Goal: Task Accomplishment & Management: Manage account settings

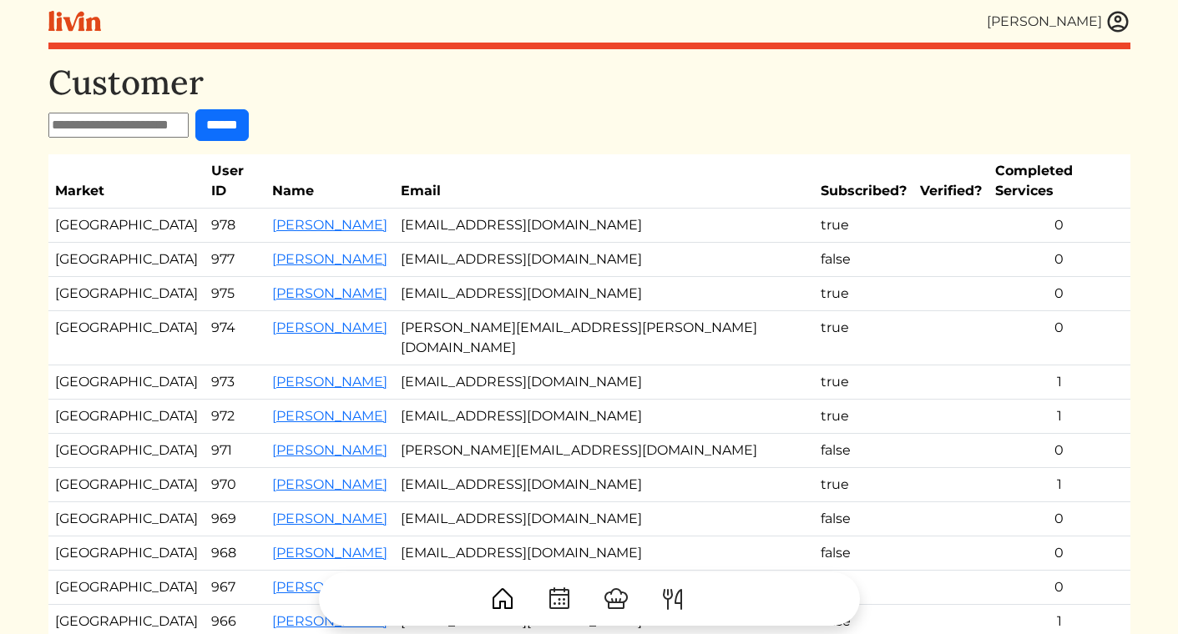
click at [1109, 17] on img at bounding box center [1117, 21] width 25 height 25
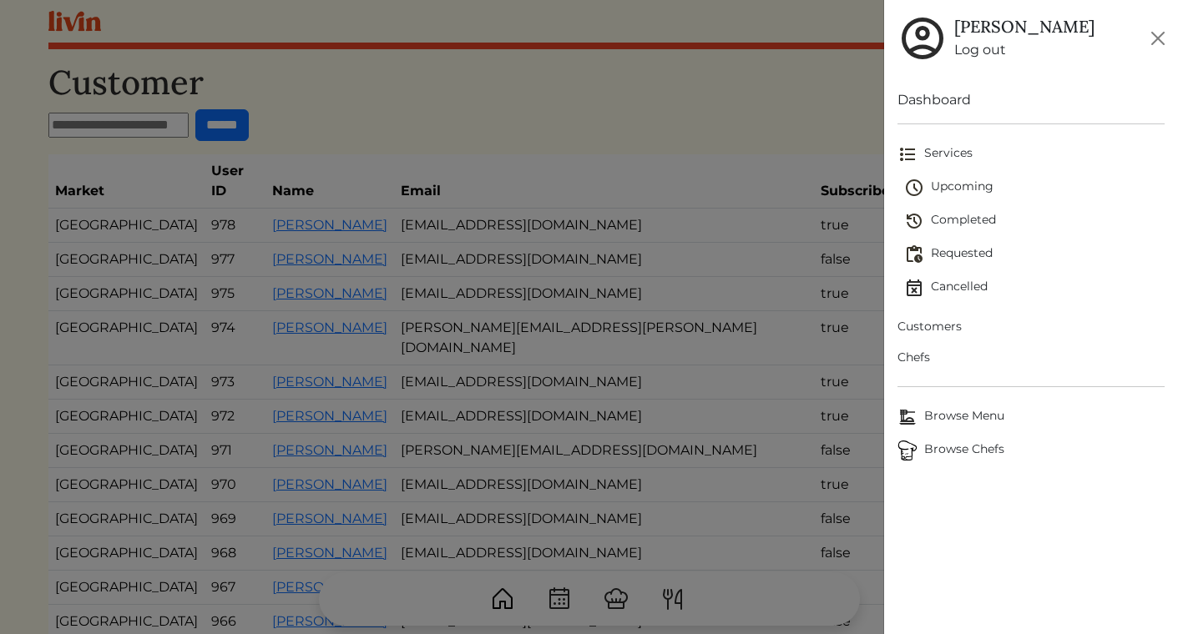
click at [976, 189] on span "Upcoming" at bounding box center [1034, 188] width 260 height 20
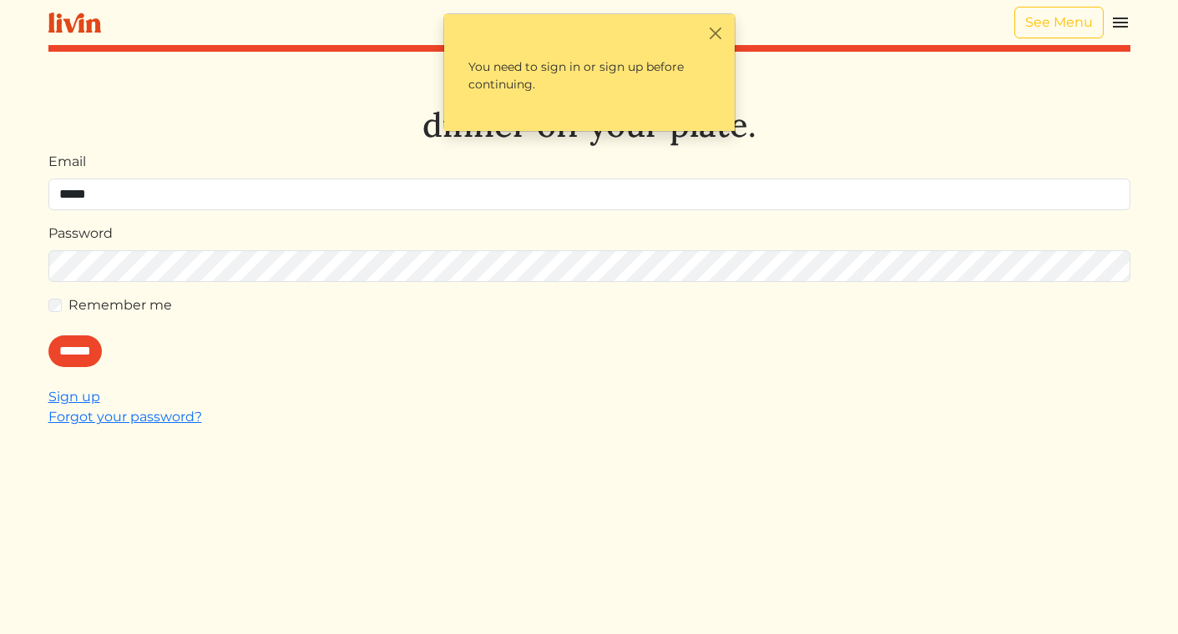
type input "**********"
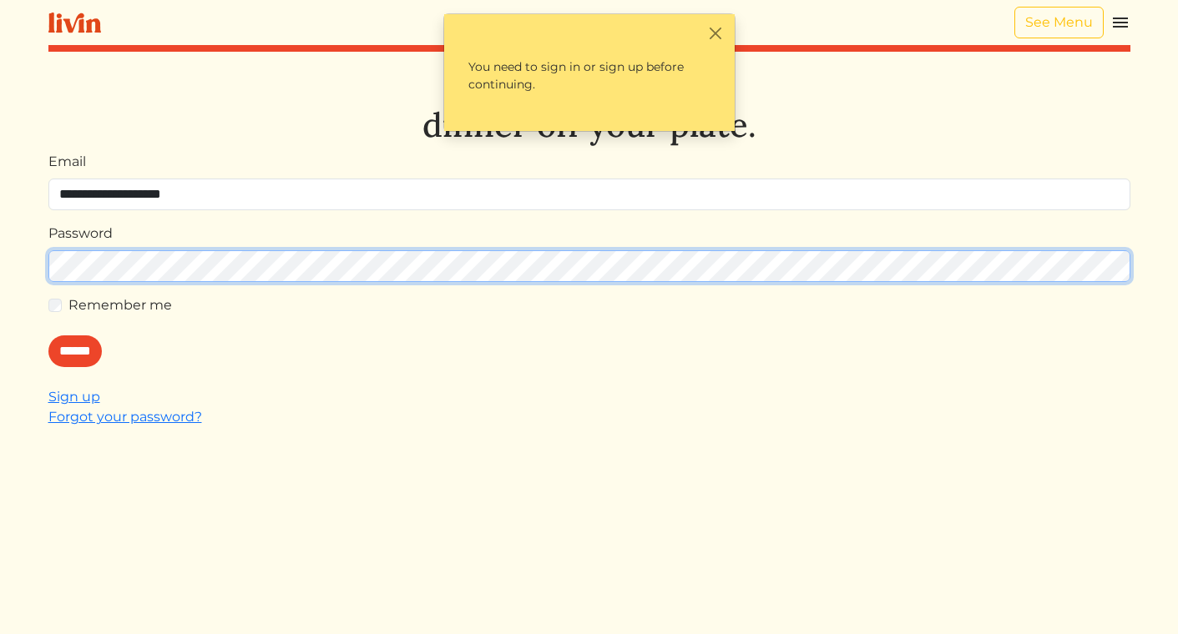
click at [48, 336] on input "******" at bounding box center [74, 352] width 53 height 32
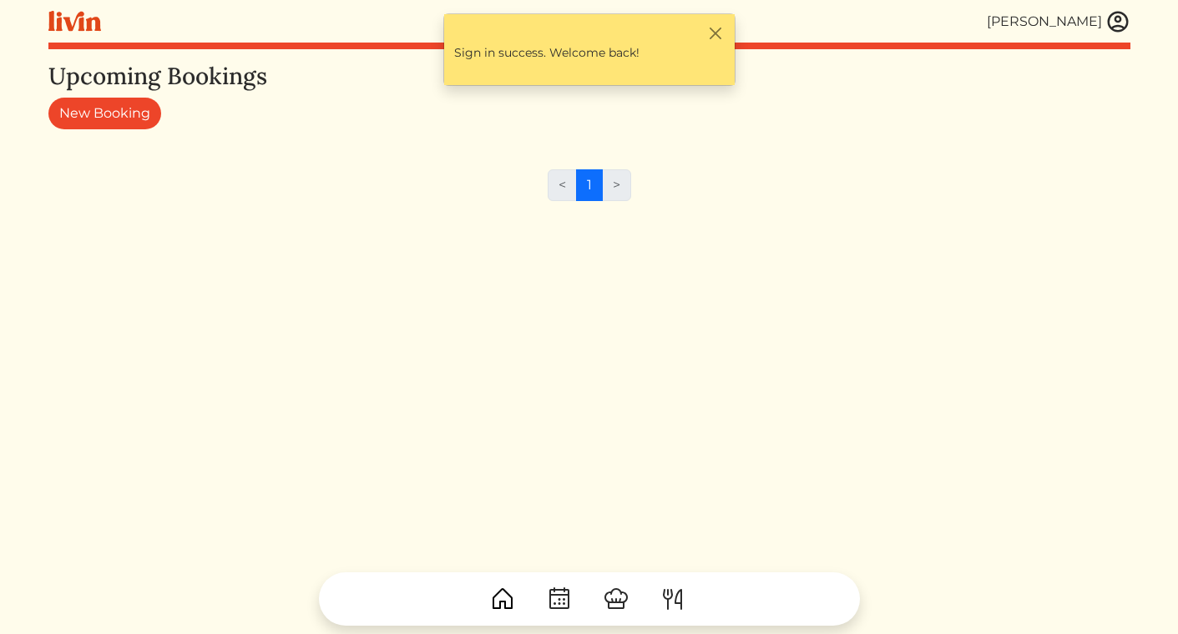
click at [1108, 35] on div "[PERSON_NAME]" at bounding box center [589, 21] width 1082 height 43
click at [1109, 28] on img at bounding box center [1117, 21] width 25 height 25
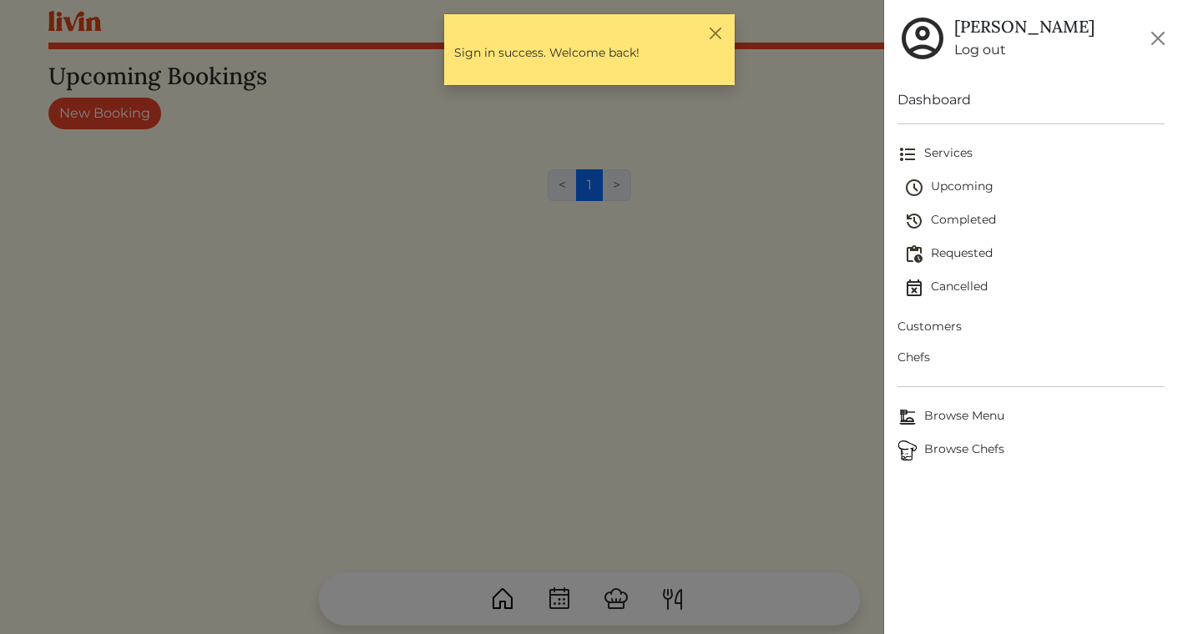
click at [947, 153] on span "Services" at bounding box center [1030, 154] width 267 height 20
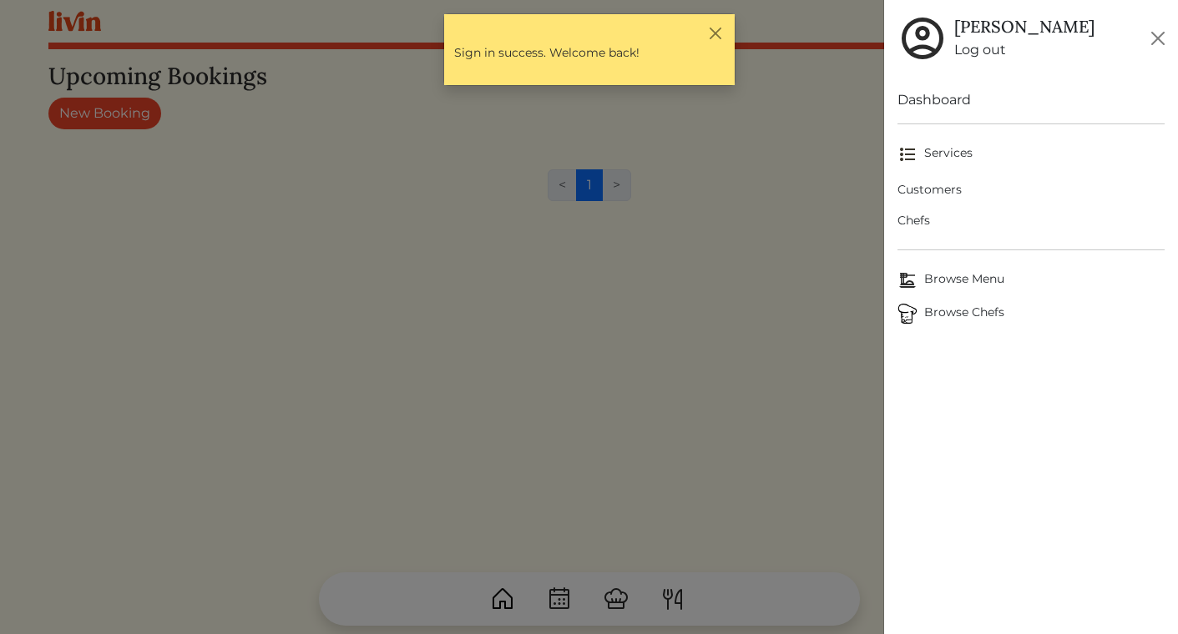
click at [947, 156] on span "Services" at bounding box center [1030, 154] width 267 height 20
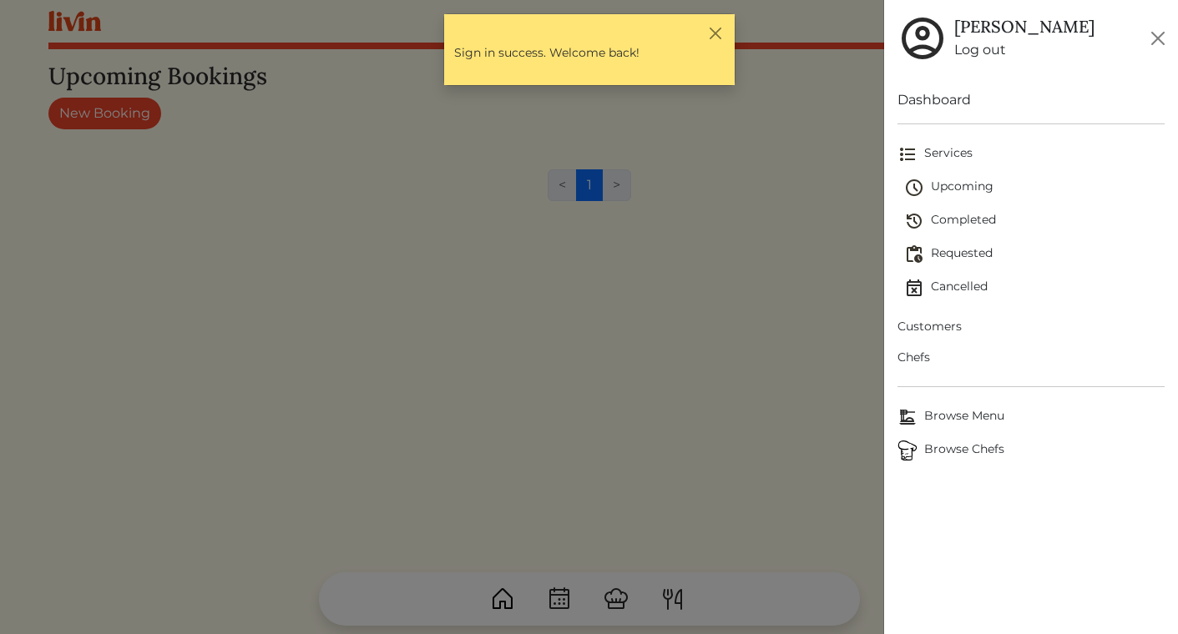
click at [947, 174] on link "Upcoming" at bounding box center [1034, 187] width 260 height 33
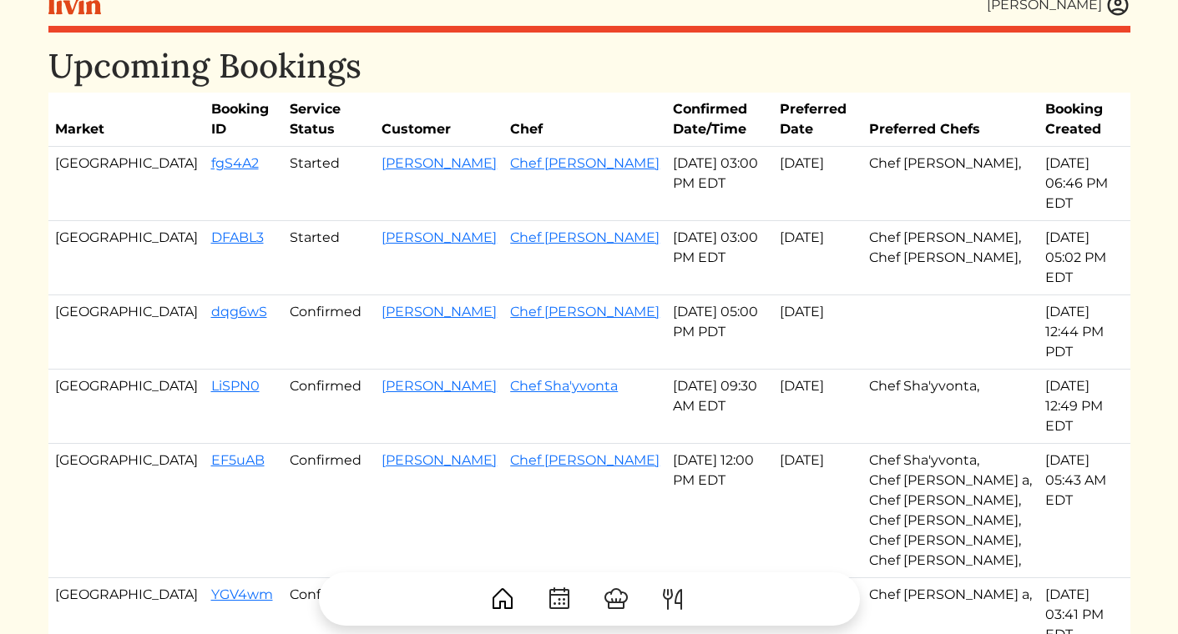
scroll to position [21, 0]
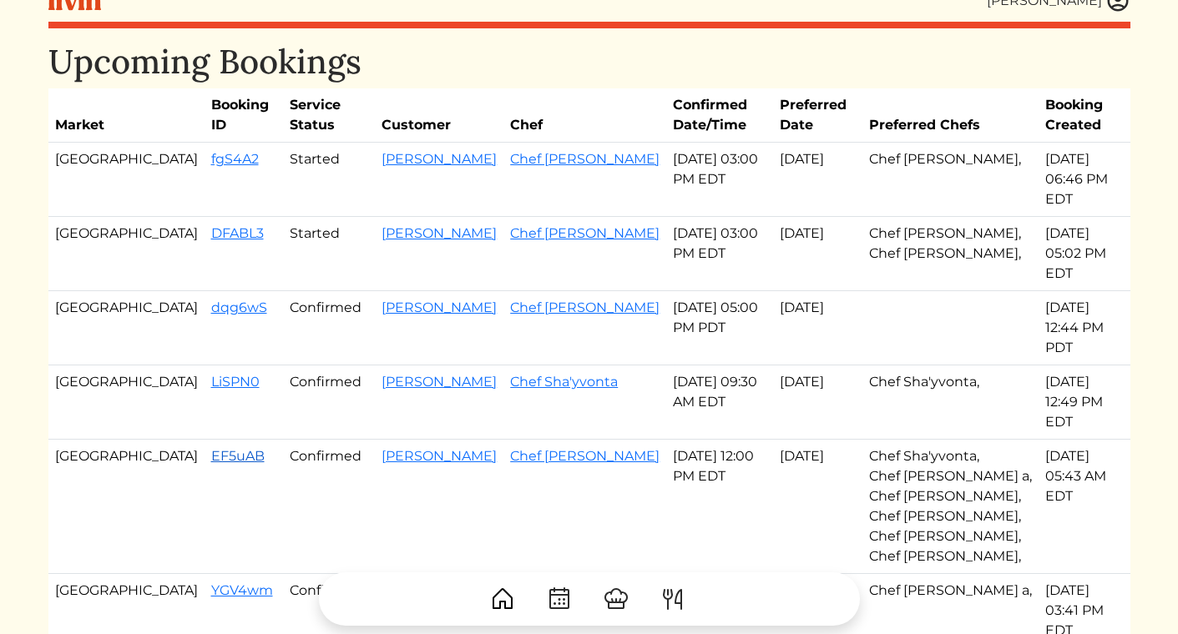
click at [211, 448] on link "EF5uAB" at bounding box center [237, 456] width 53 height 16
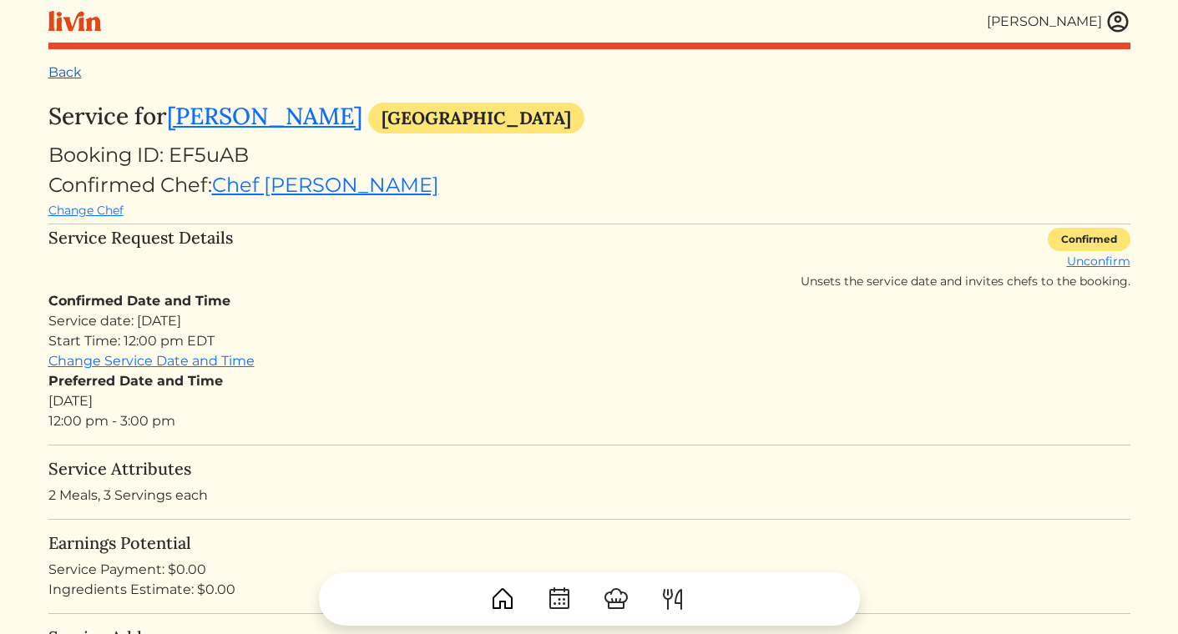
click at [73, 70] on link "Back" at bounding box center [64, 72] width 33 height 16
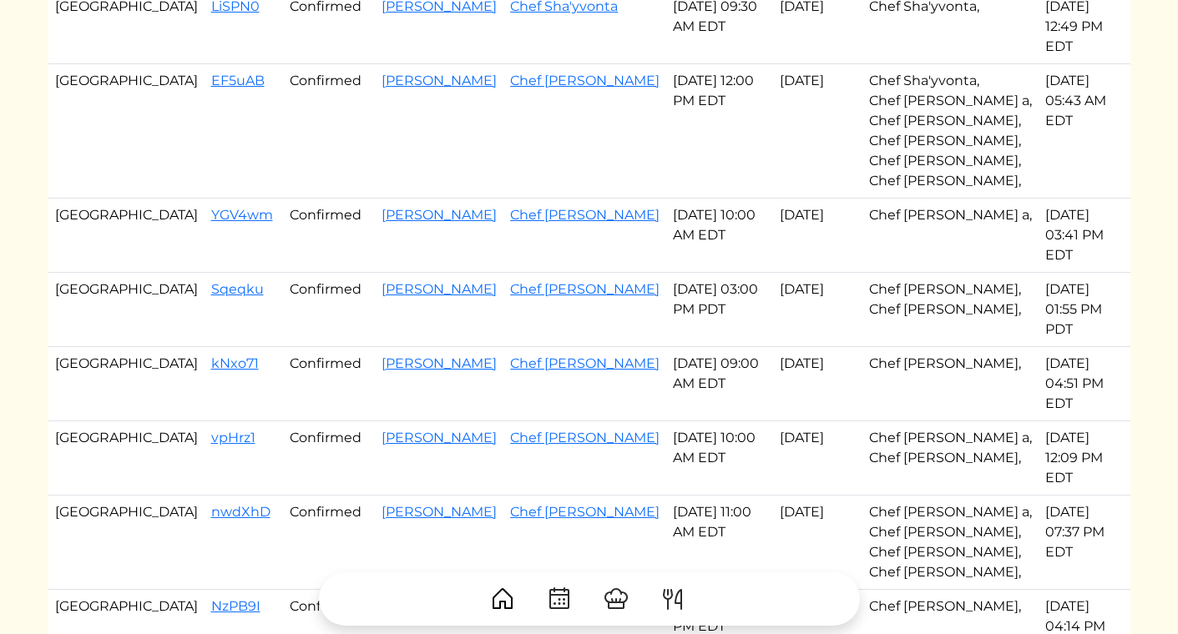
scroll to position [407, 0]
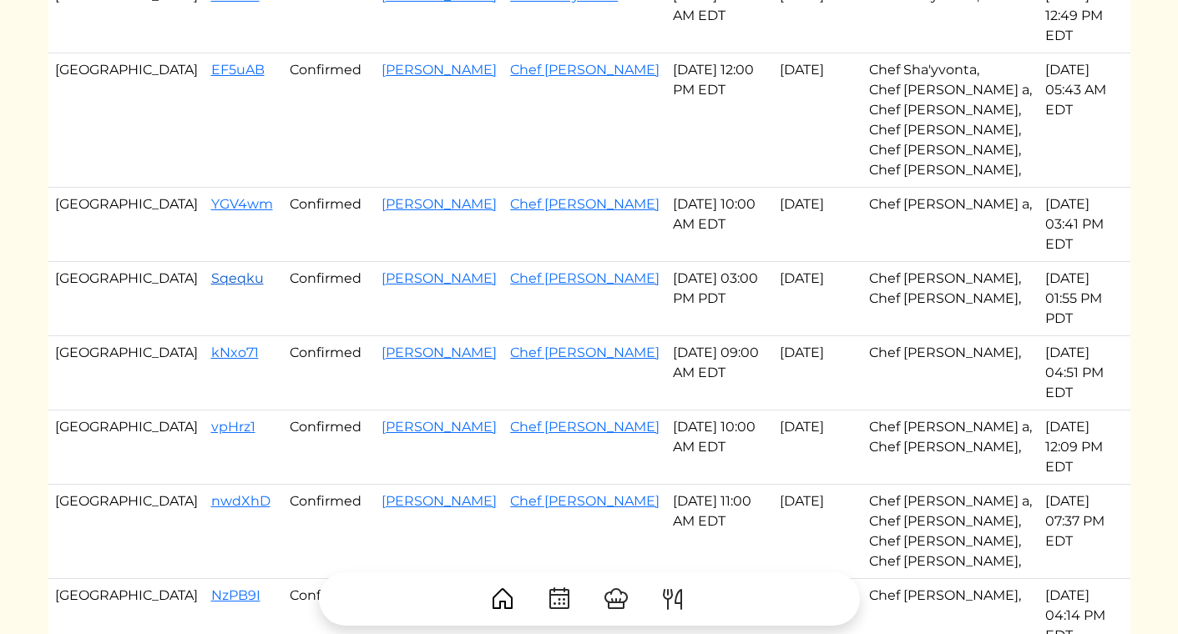
click at [211, 270] on link "Sqeqku" at bounding box center [237, 278] width 53 height 16
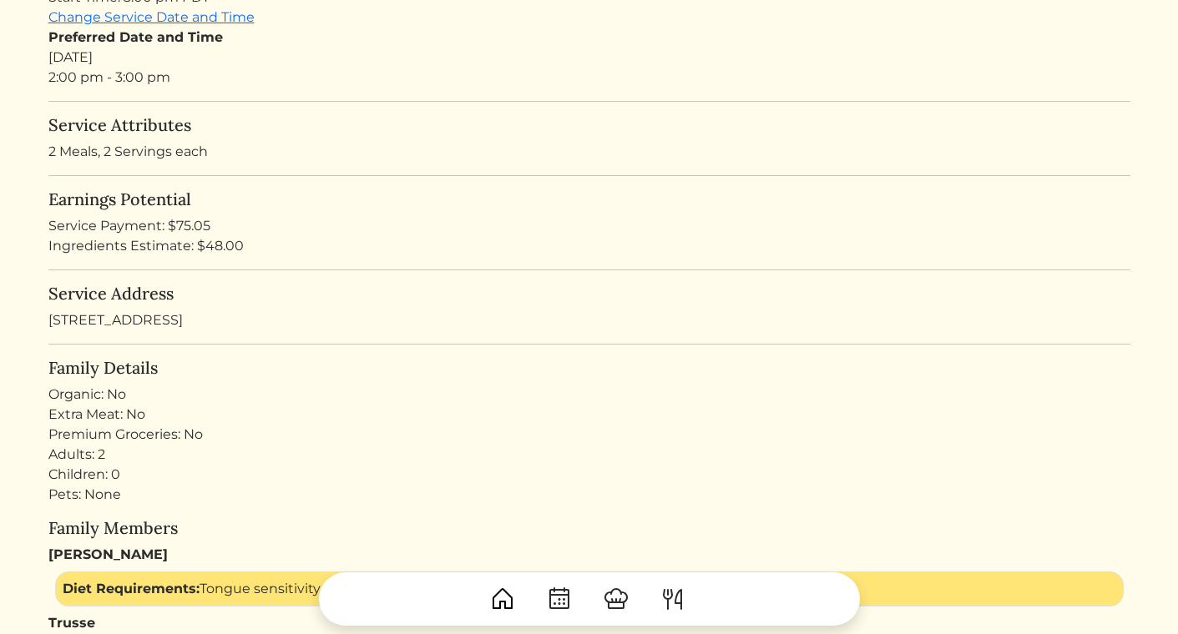
scroll to position [294, 0]
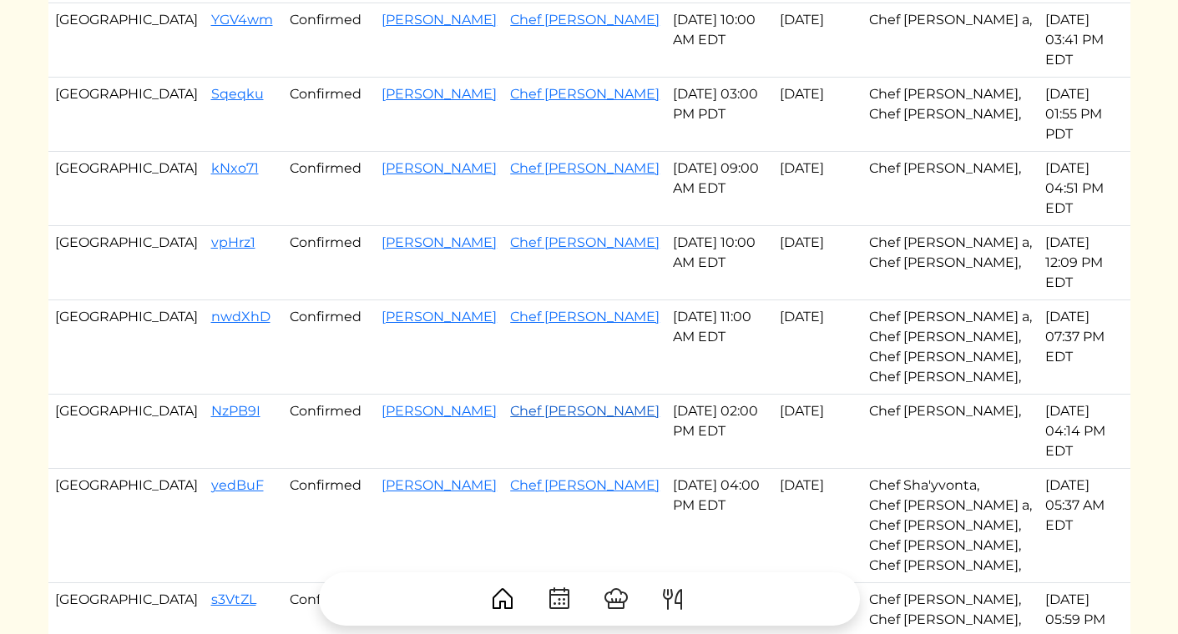
scroll to position [646, 0]
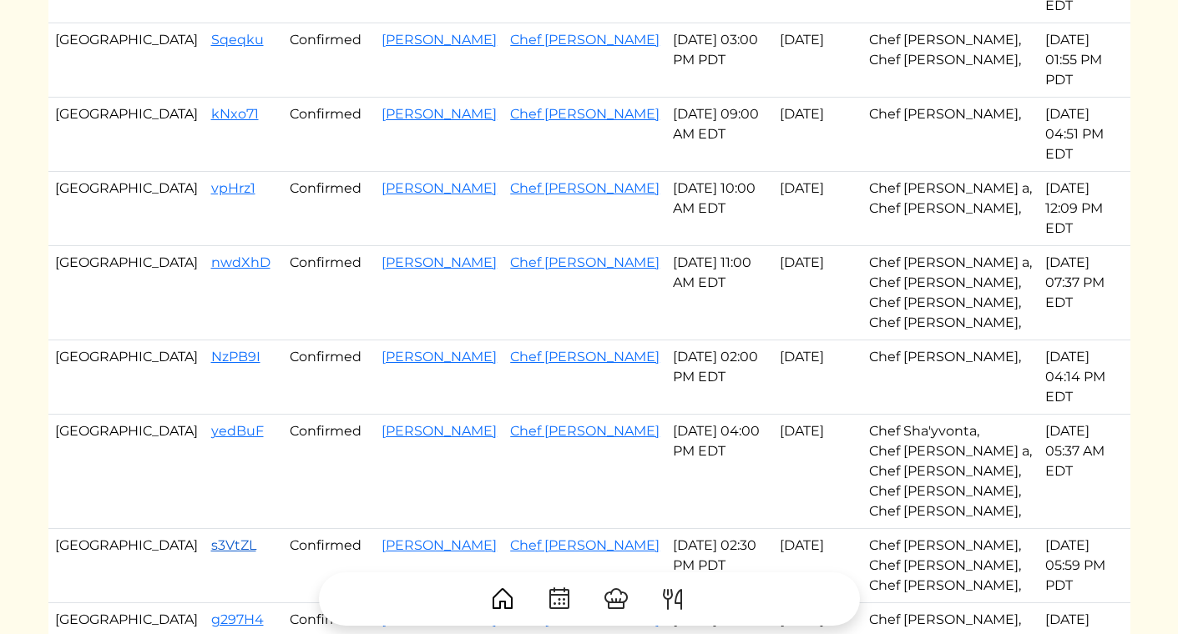
click at [211, 538] on link "s3VtZL" at bounding box center [233, 546] width 45 height 16
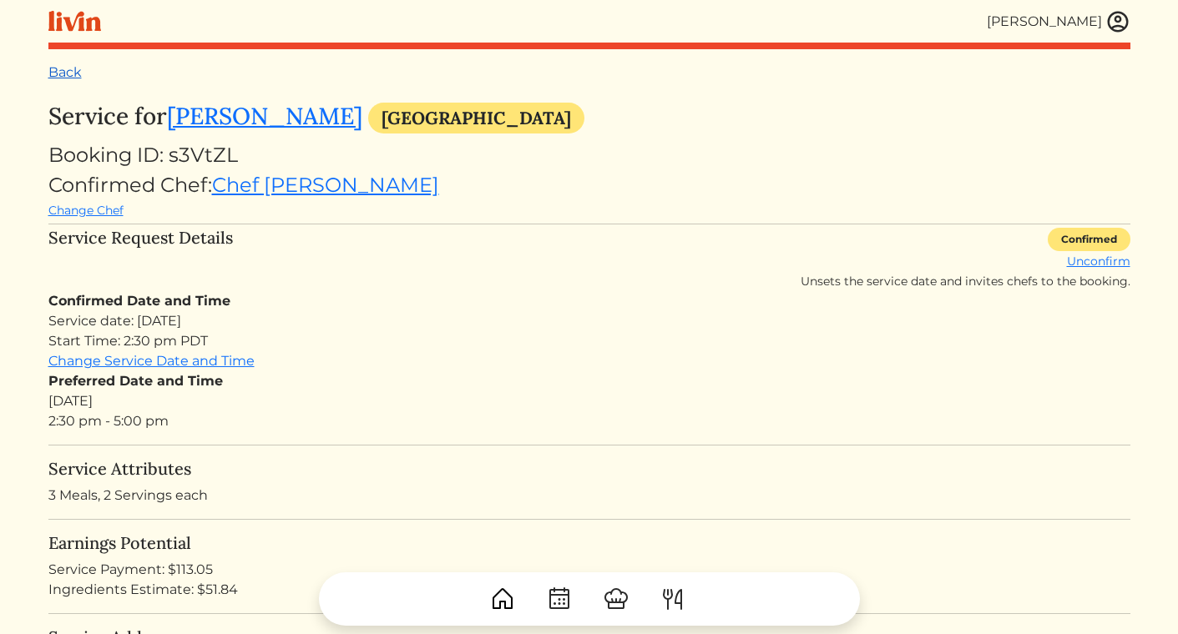
click at [63, 65] on link "Back" at bounding box center [64, 72] width 33 height 16
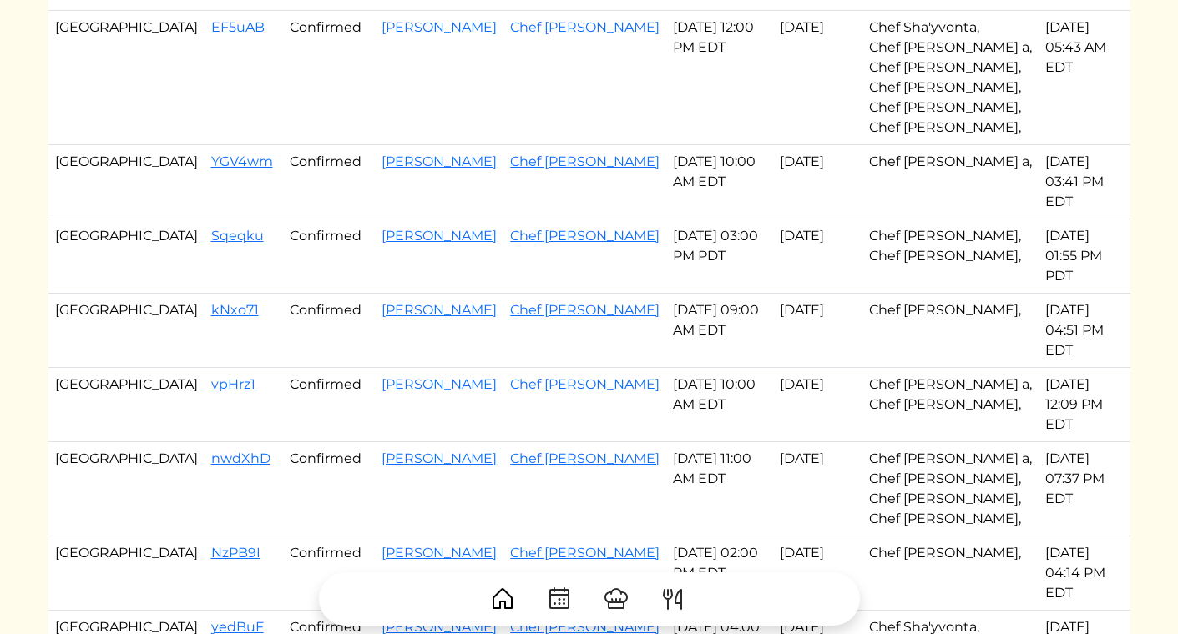
scroll to position [452, 0]
click at [510, 226] on link "Chef [PERSON_NAME]" at bounding box center [584, 234] width 149 height 16
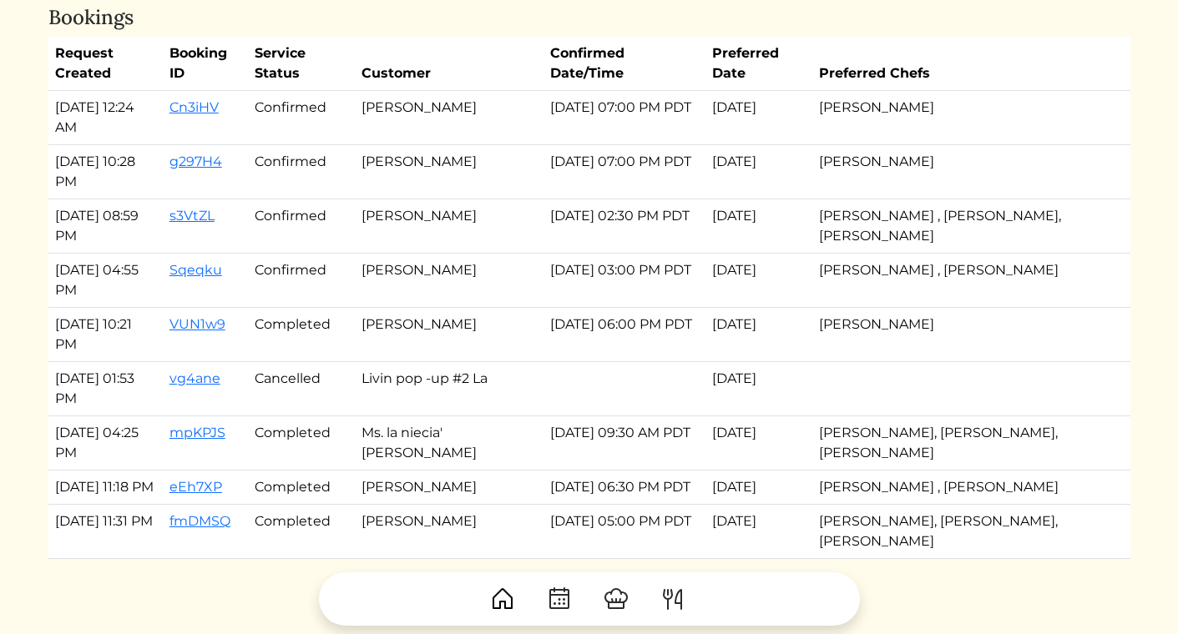
scroll to position [676, 0]
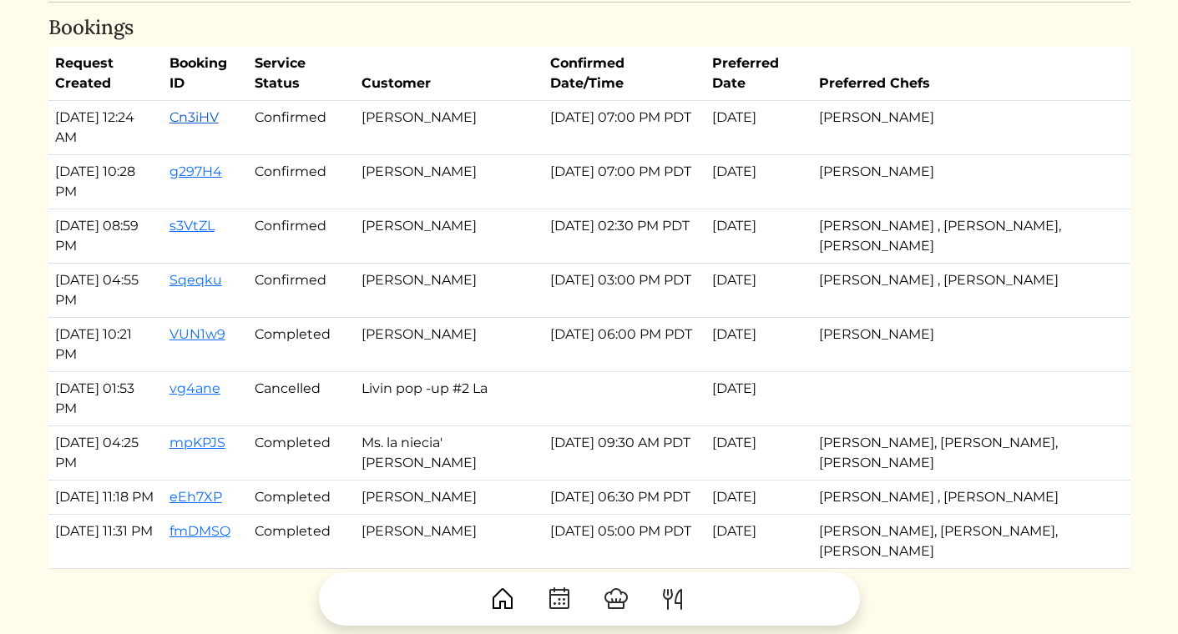
click at [211, 119] on link "Cn3iHV" at bounding box center [193, 117] width 49 height 16
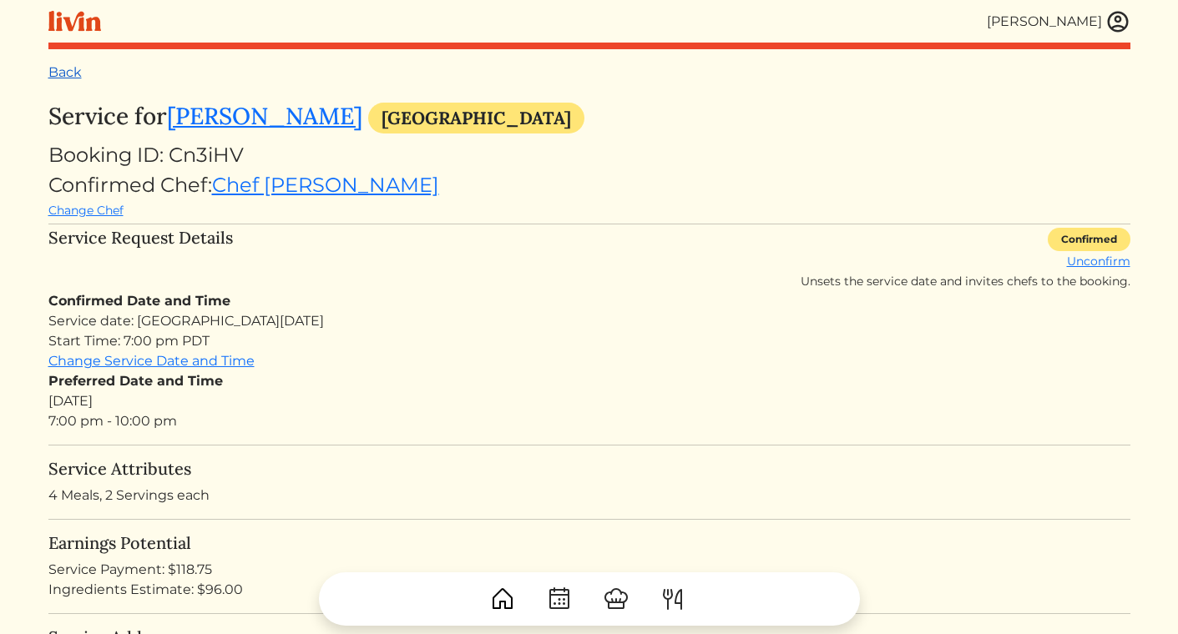
click at [54, 67] on link "Back" at bounding box center [64, 72] width 33 height 16
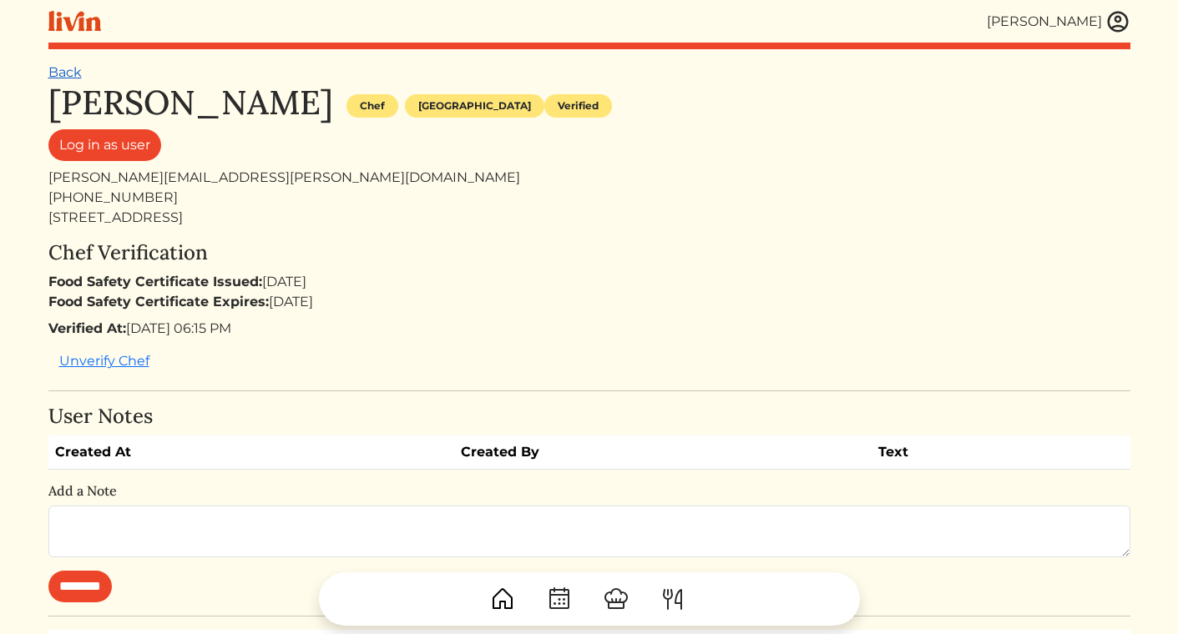
click at [70, 66] on link "Back" at bounding box center [64, 72] width 33 height 16
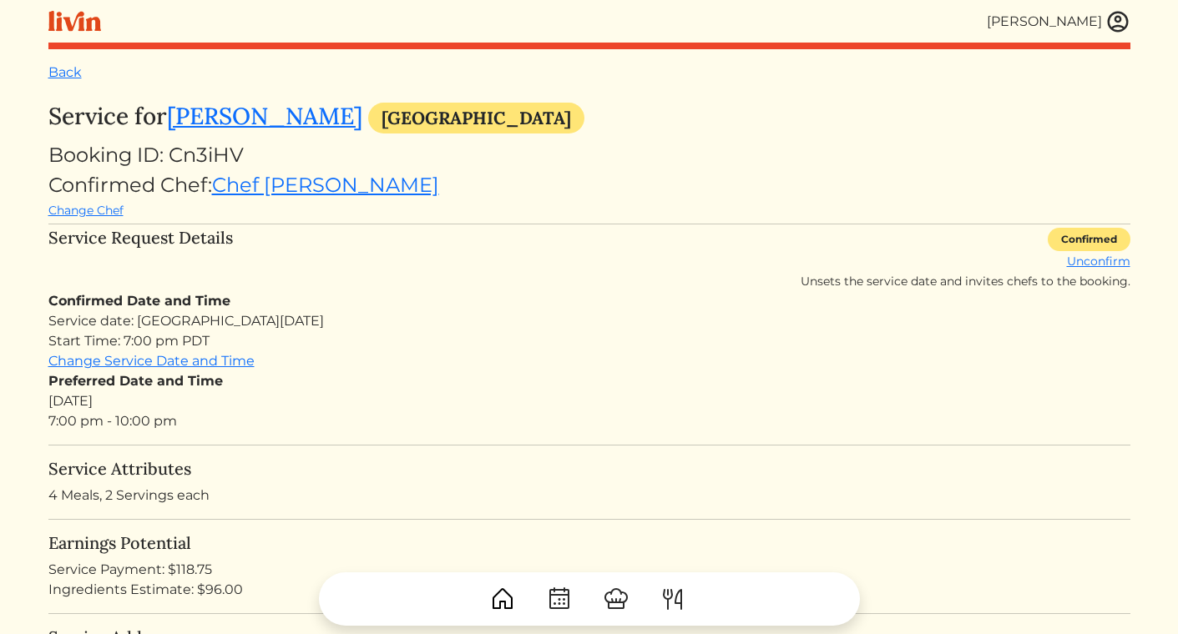
click at [54, 81] on div "Back" at bounding box center [589, 73] width 1082 height 20
click at [56, 72] on link "Back" at bounding box center [64, 72] width 33 height 16
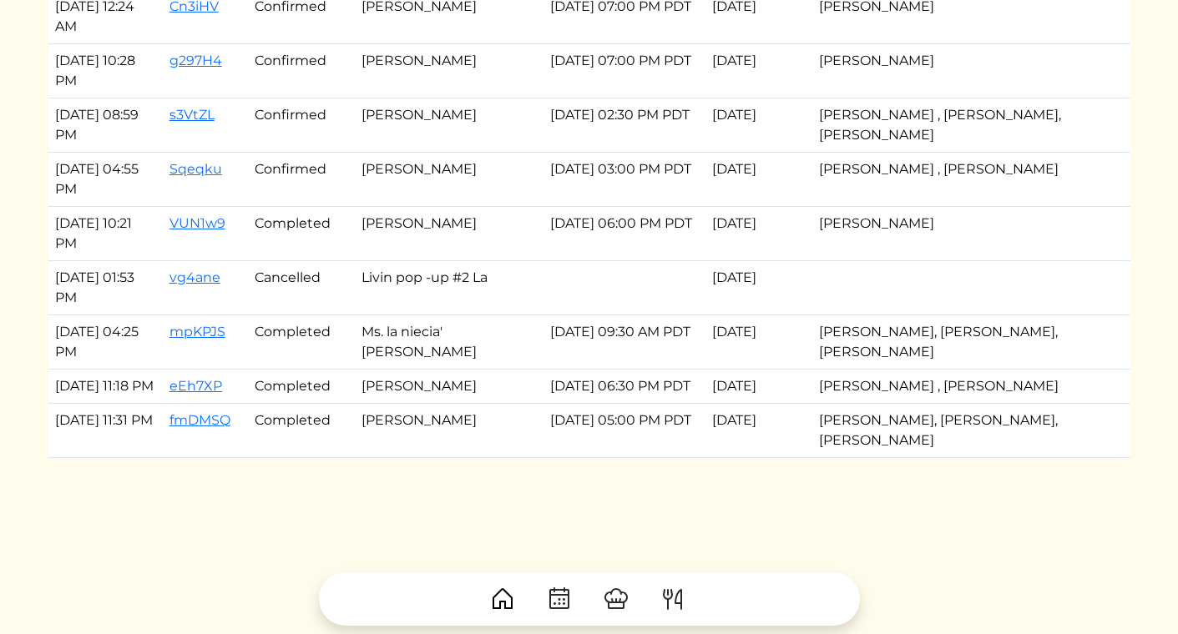
scroll to position [520, 0]
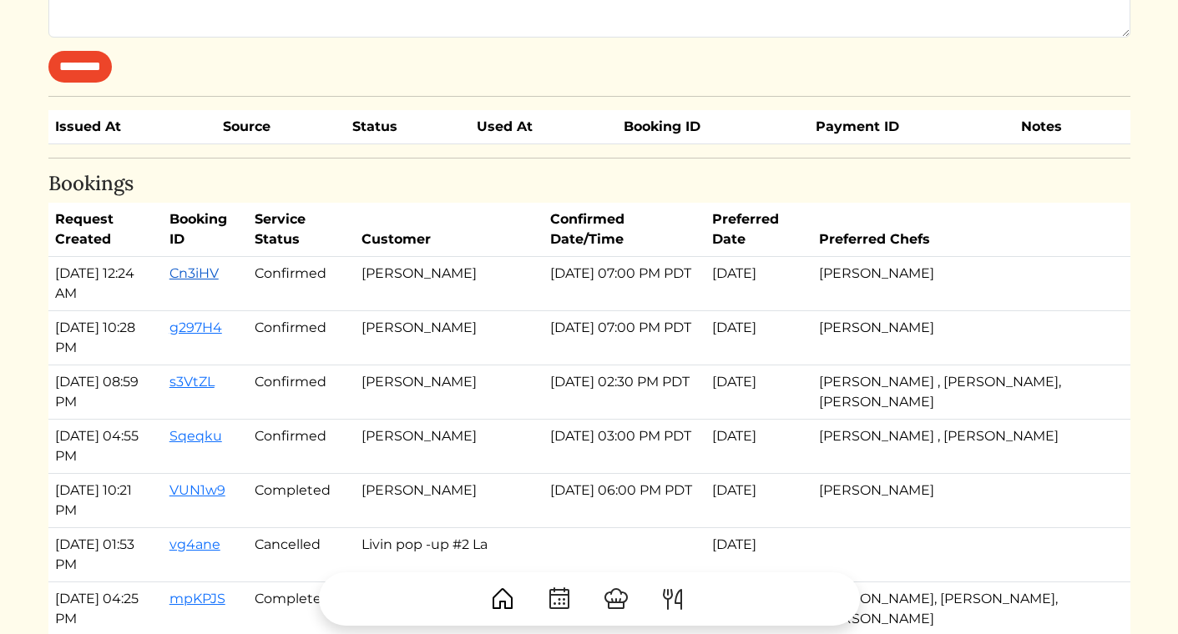
click at [205, 276] on link "Cn3iHV" at bounding box center [193, 273] width 49 height 16
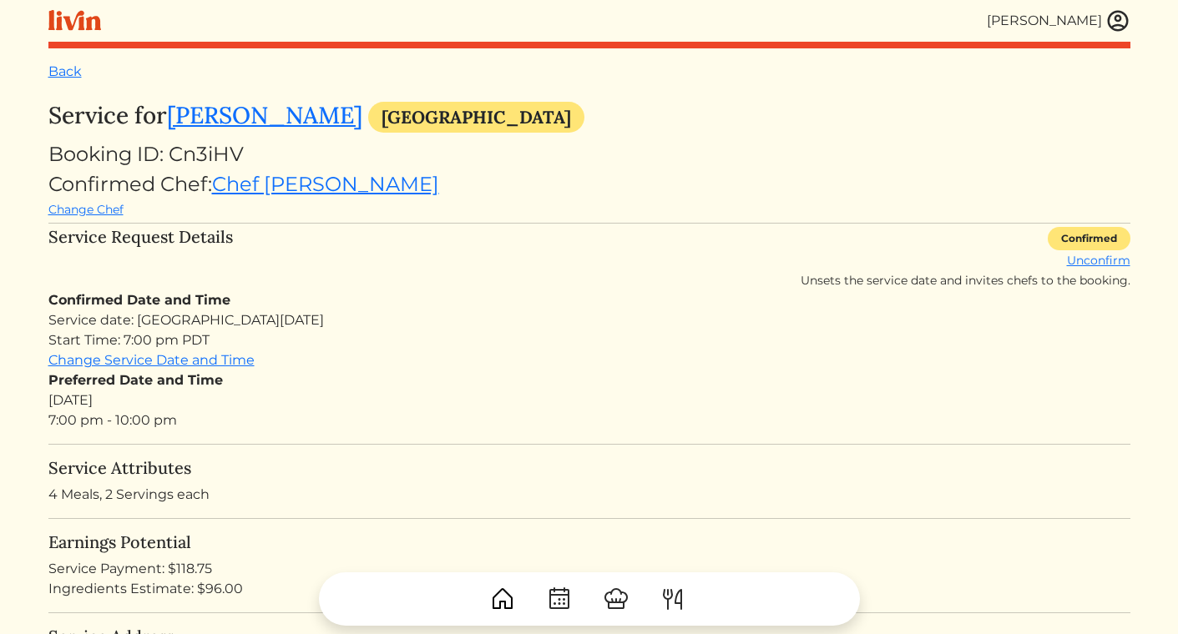
scroll to position [922, 0]
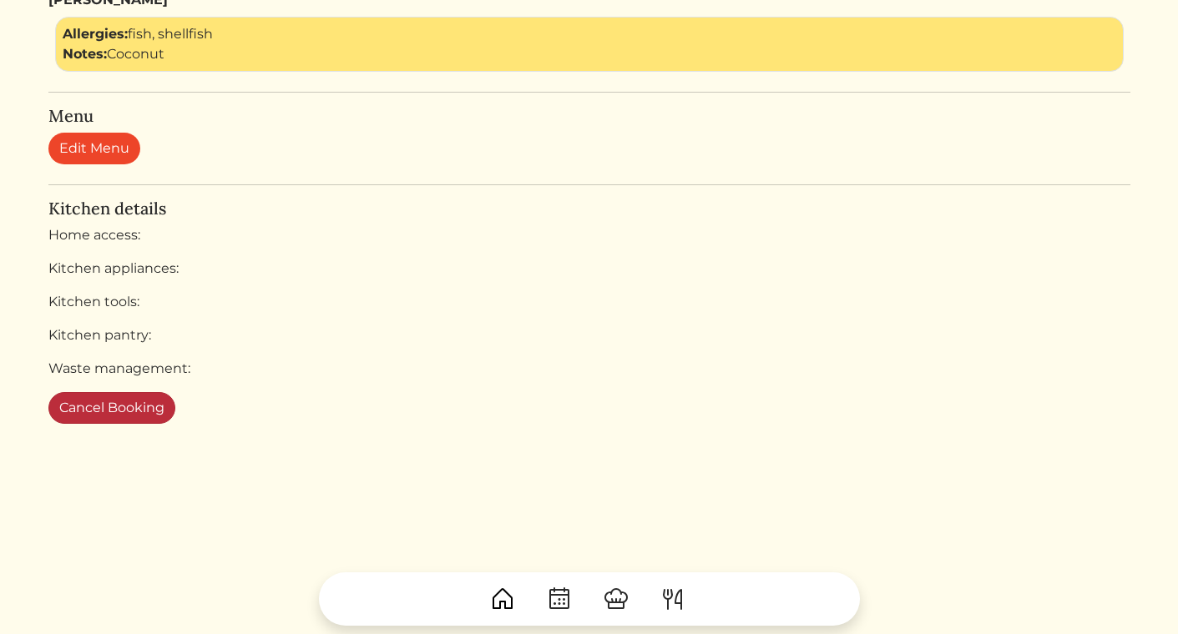
click at [93, 415] on button "Cancel Booking" at bounding box center [111, 408] width 127 height 32
